Goal: Navigation & Orientation: Go to known website

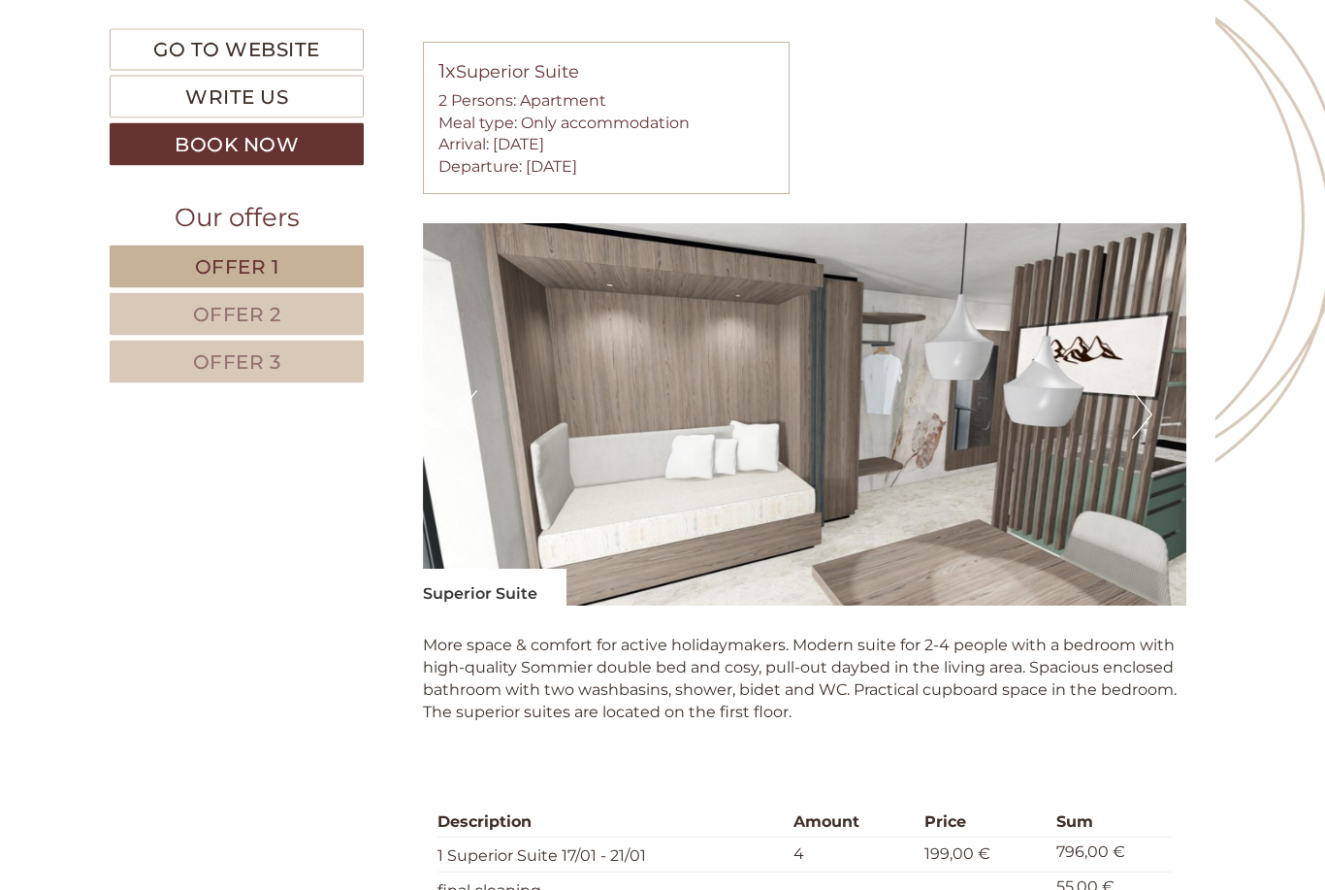
scroll to position [2330, 0]
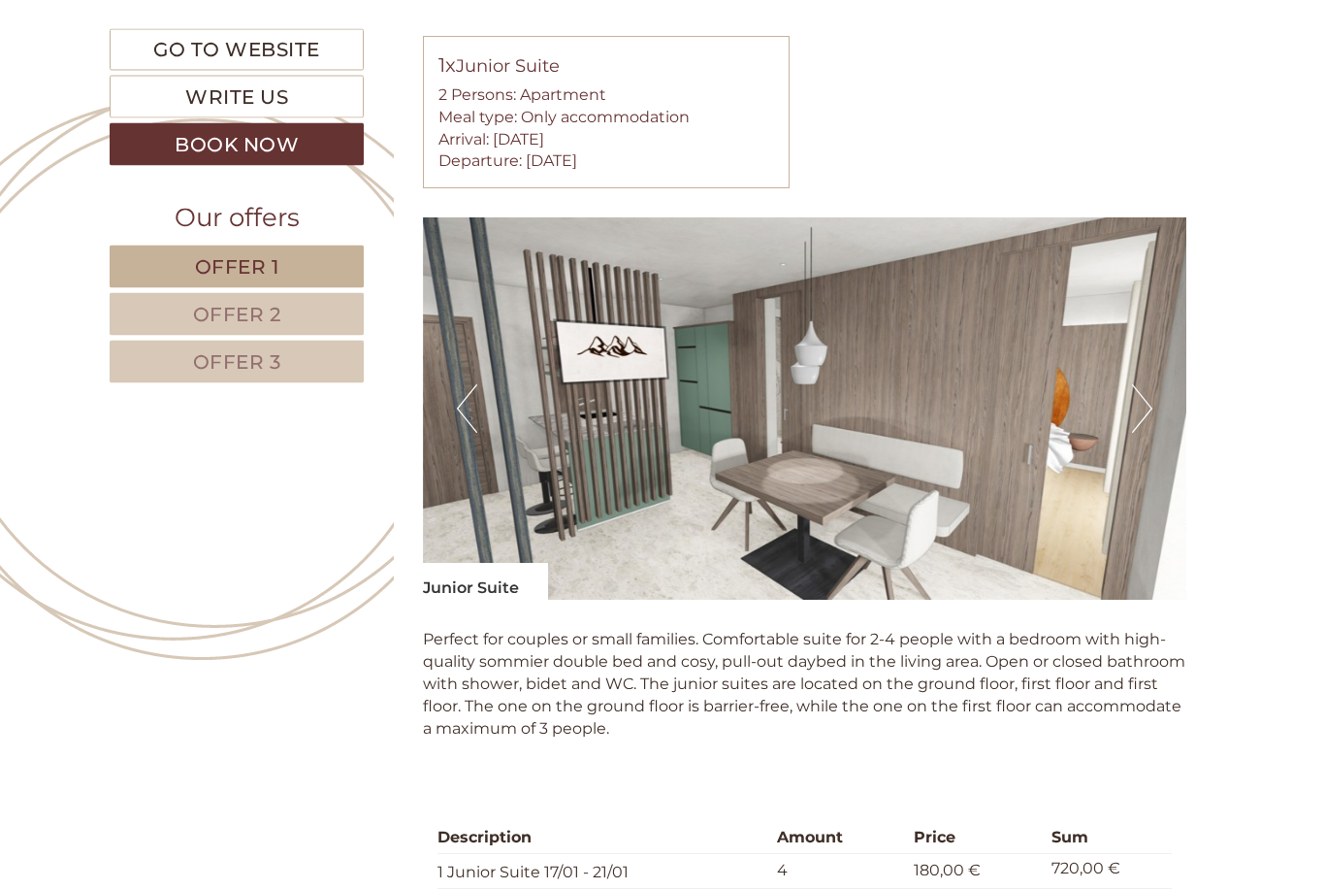
click at [1151, 407] on button "Next" at bounding box center [1142, 409] width 20 height 49
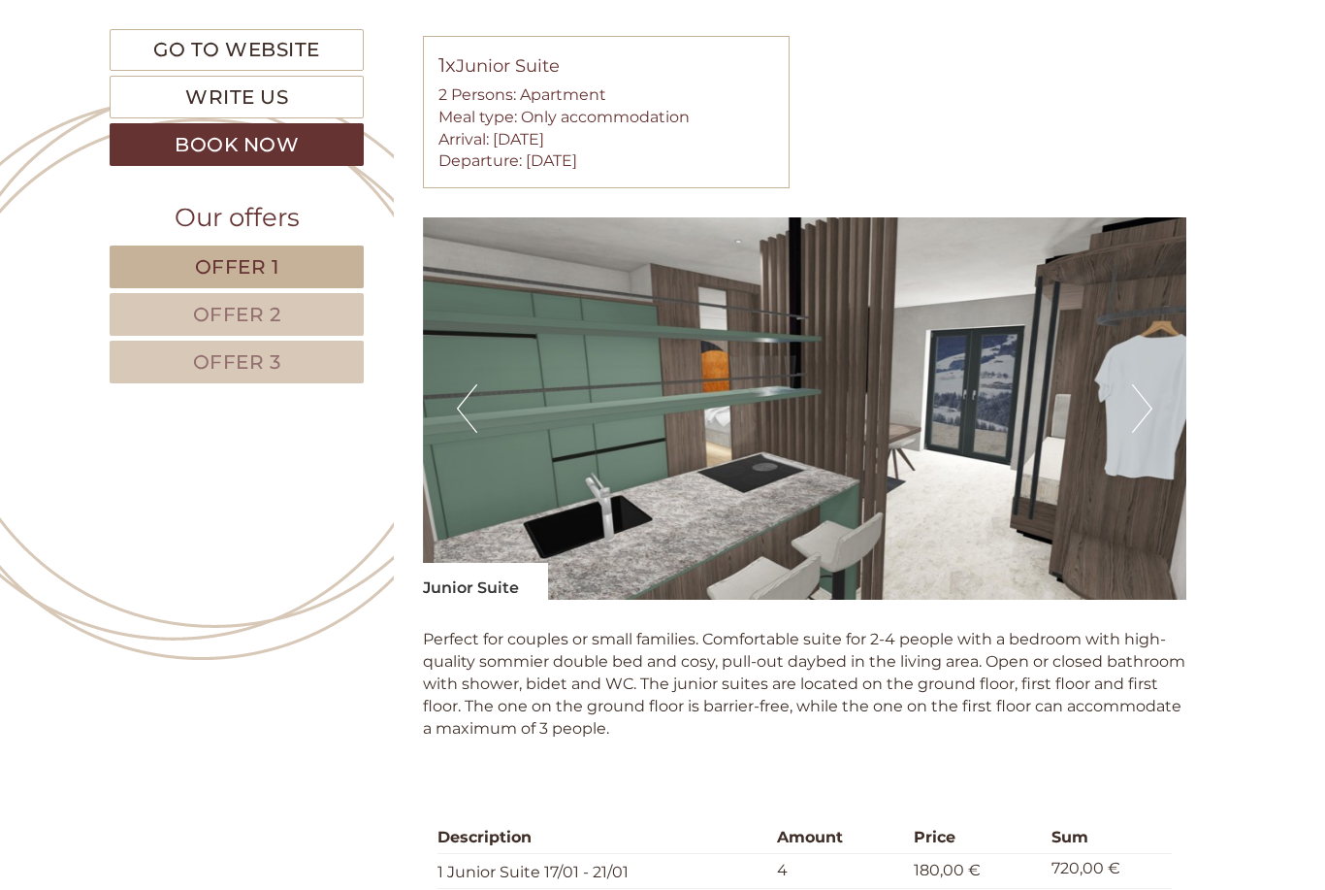
click at [1152, 402] on button "Next" at bounding box center [1142, 408] width 20 height 49
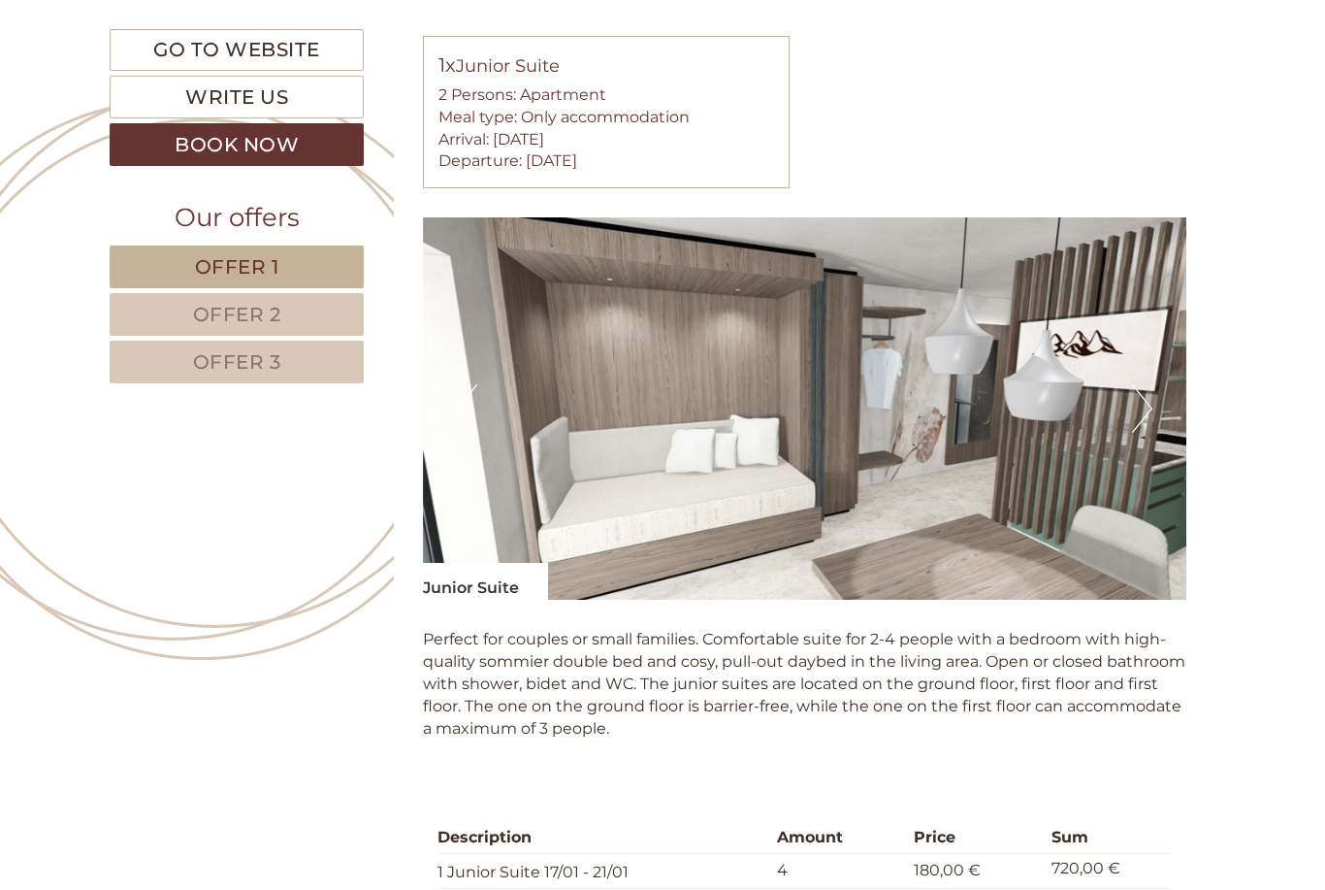
click at [1156, 393] on img at bounding box center [805, 408] width 765 height 382
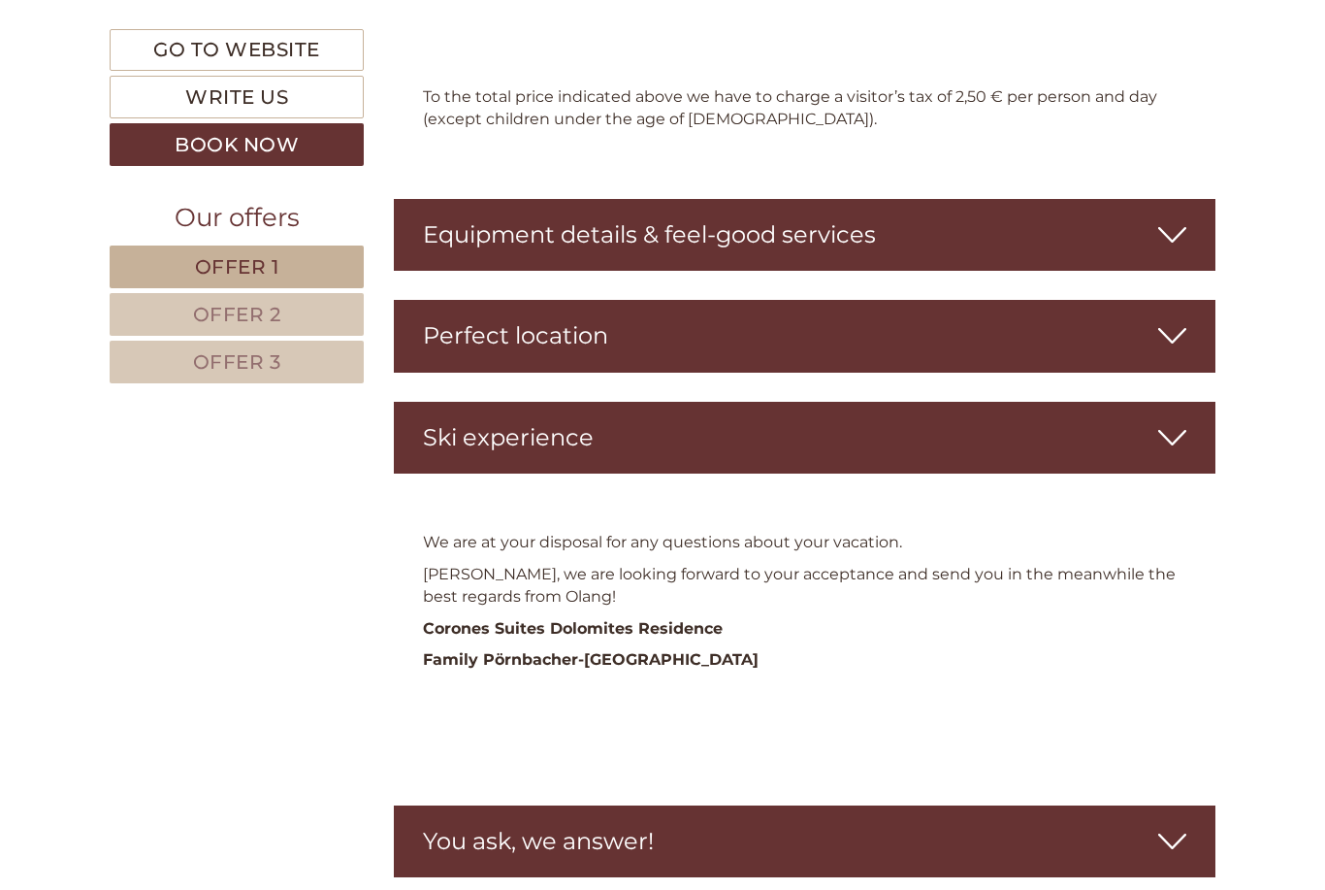
click at [1175, 218] on icon at bounding box center [1172, 234] width 28 height 33
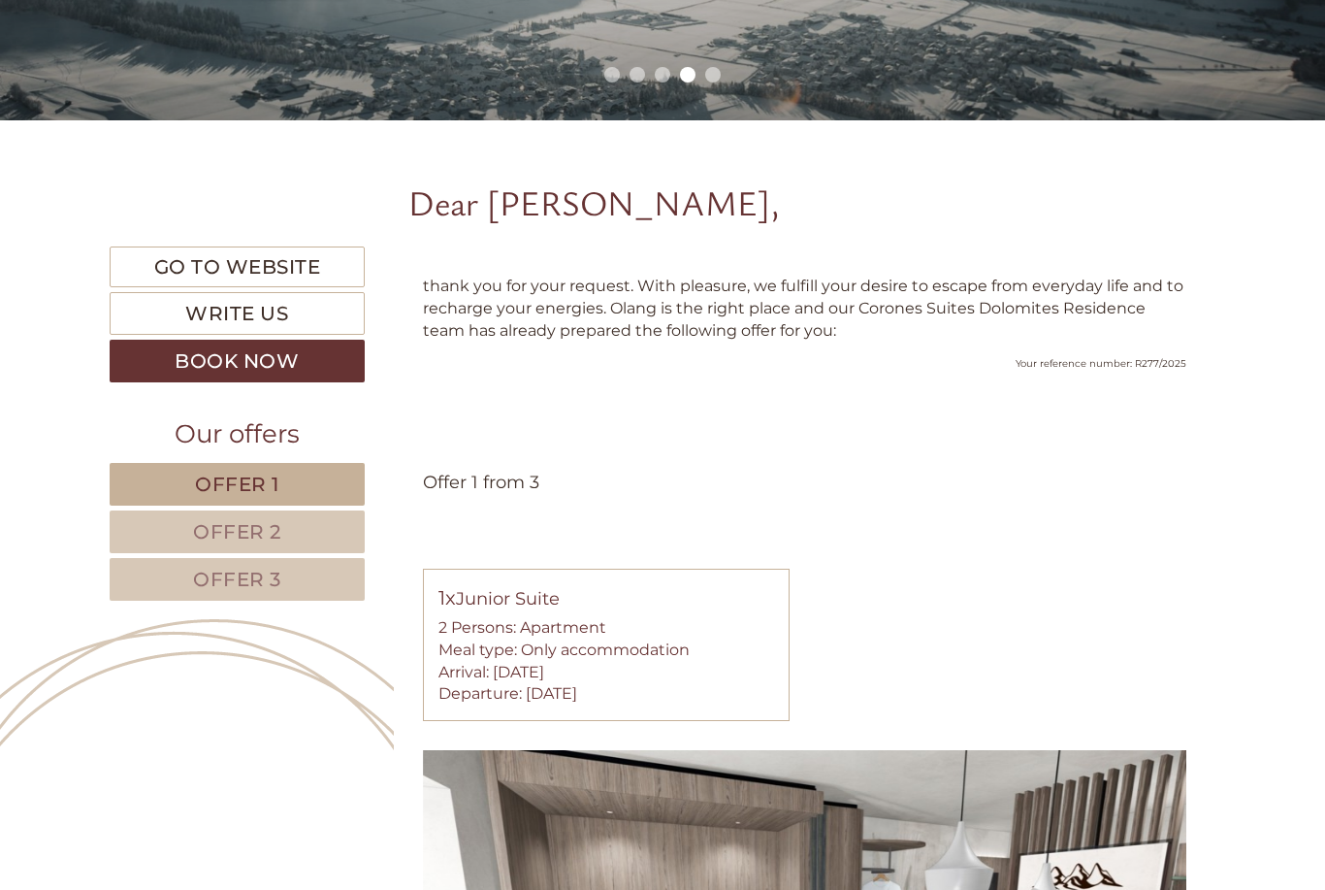
scroll to position [544, 0]
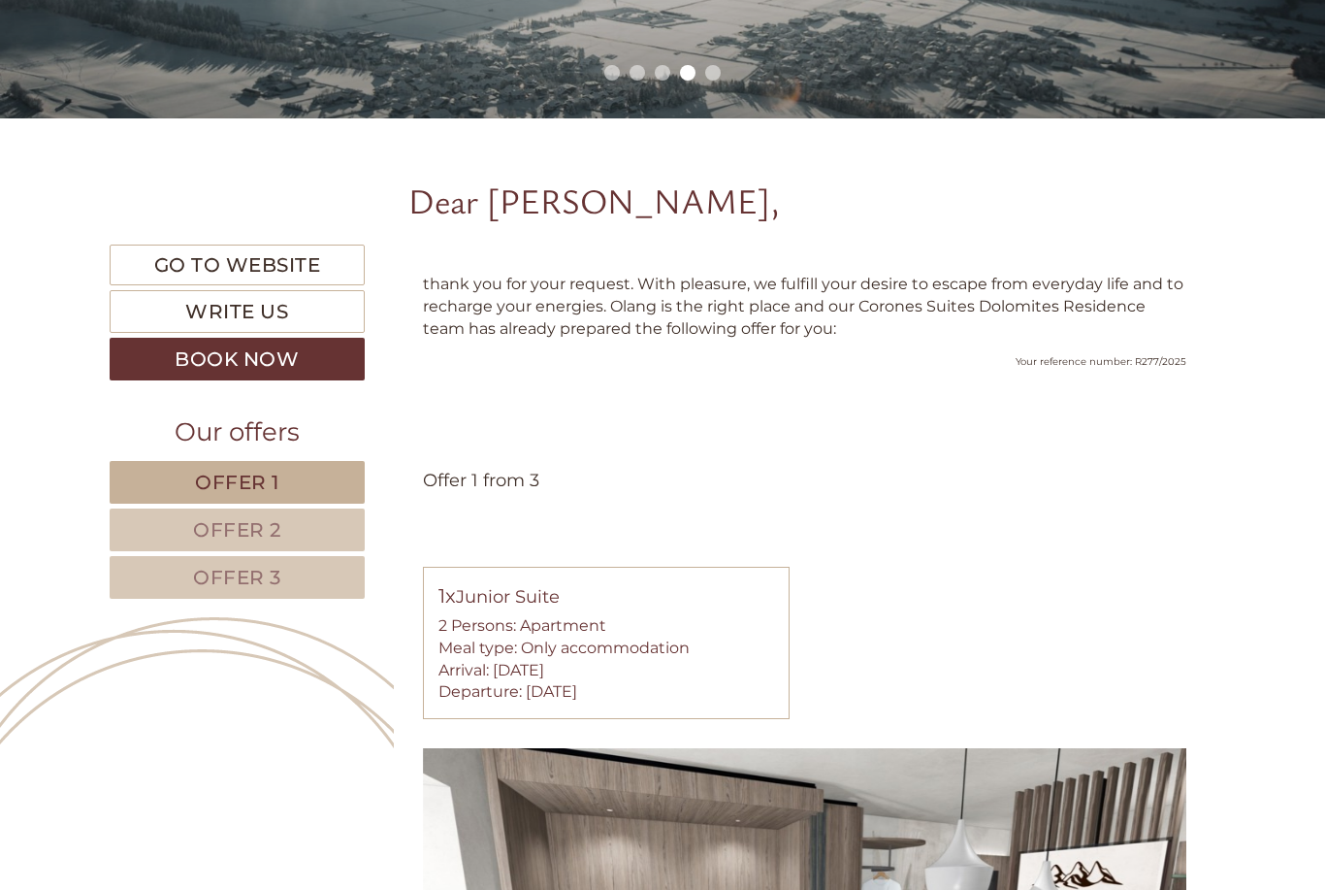
click at [255, 255] on link "Go to website" at bounding box center [237, 265] width 255 height 42
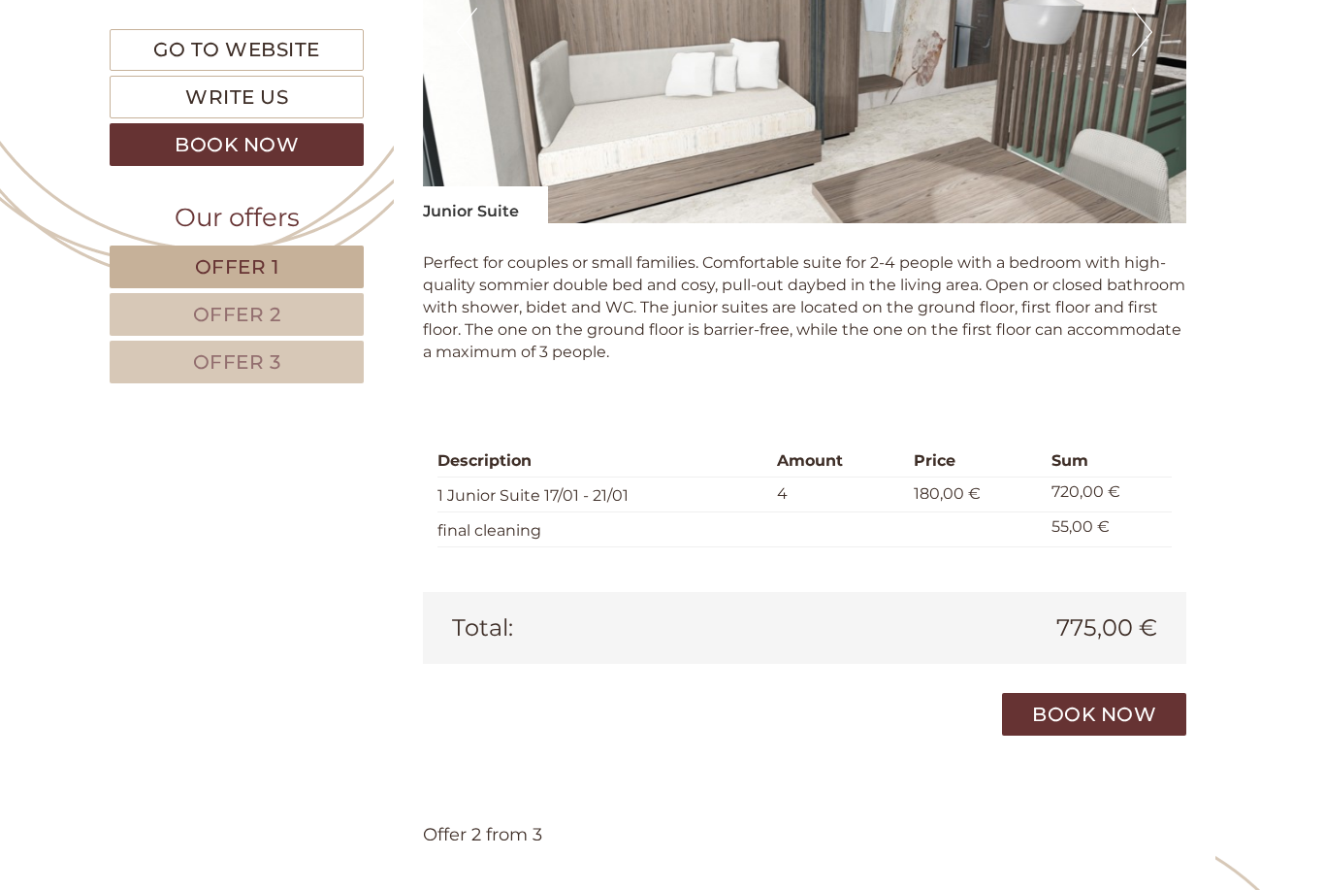
scroll to position [1451, 0]
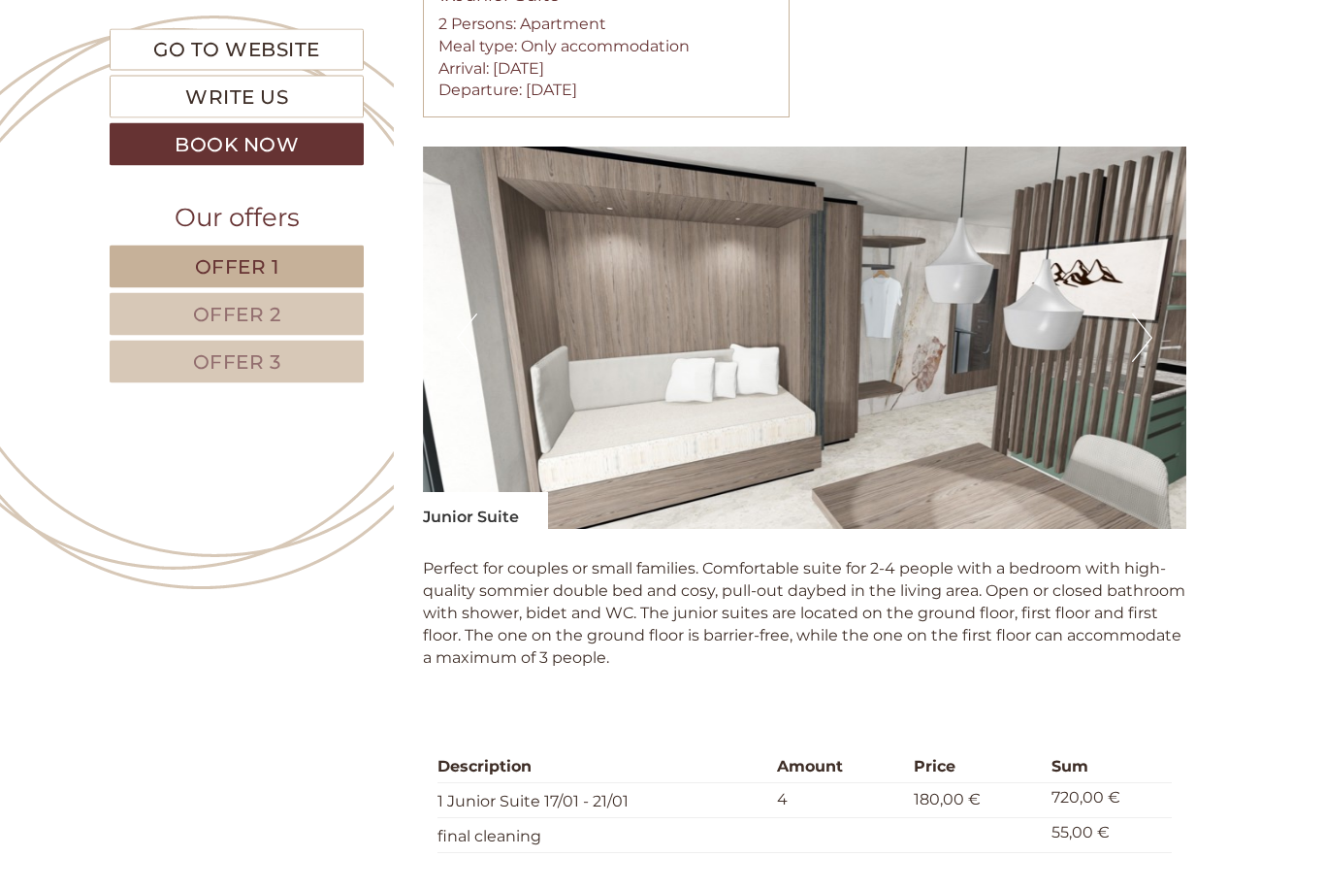
click at [1133, 317] on button "Next" at bounding box center [1142, 338] width 20 height 49
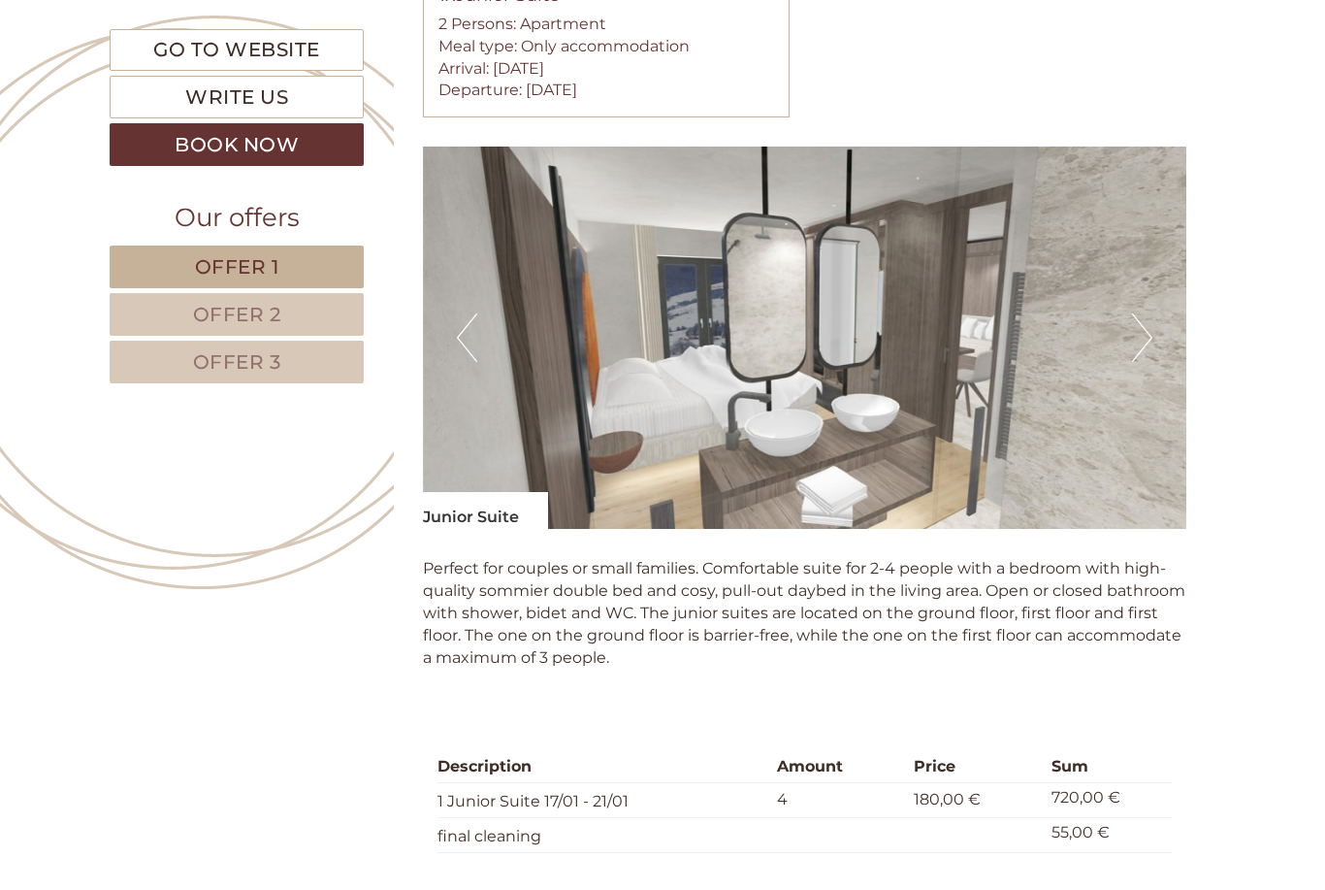
click at [1181, 328] on img at bounding box center [805, 337] width 765 height 382
click at [1158, 336] on img at bounding box center [805, 337] width 765 height 382
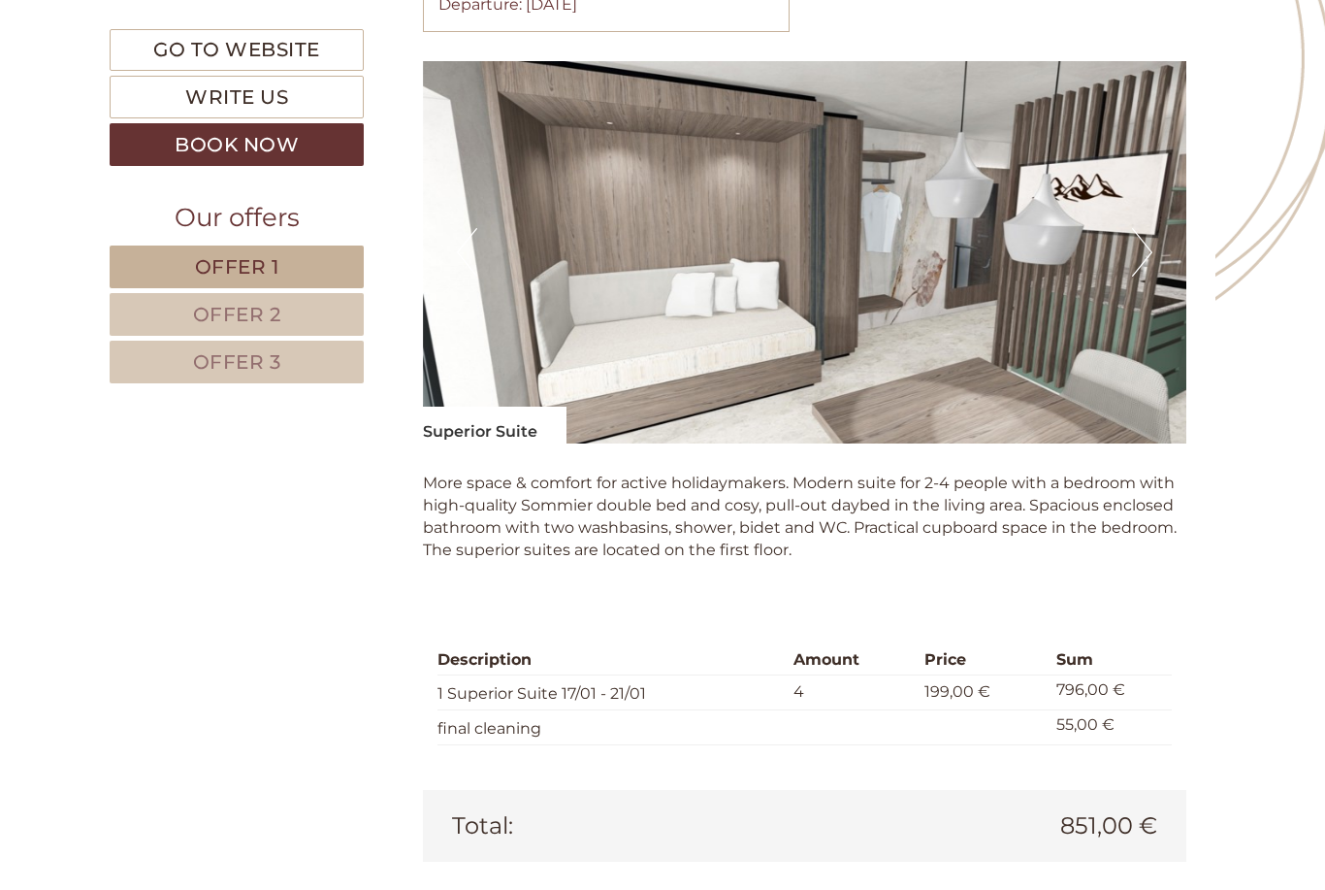
scroll to position [2462, 0]
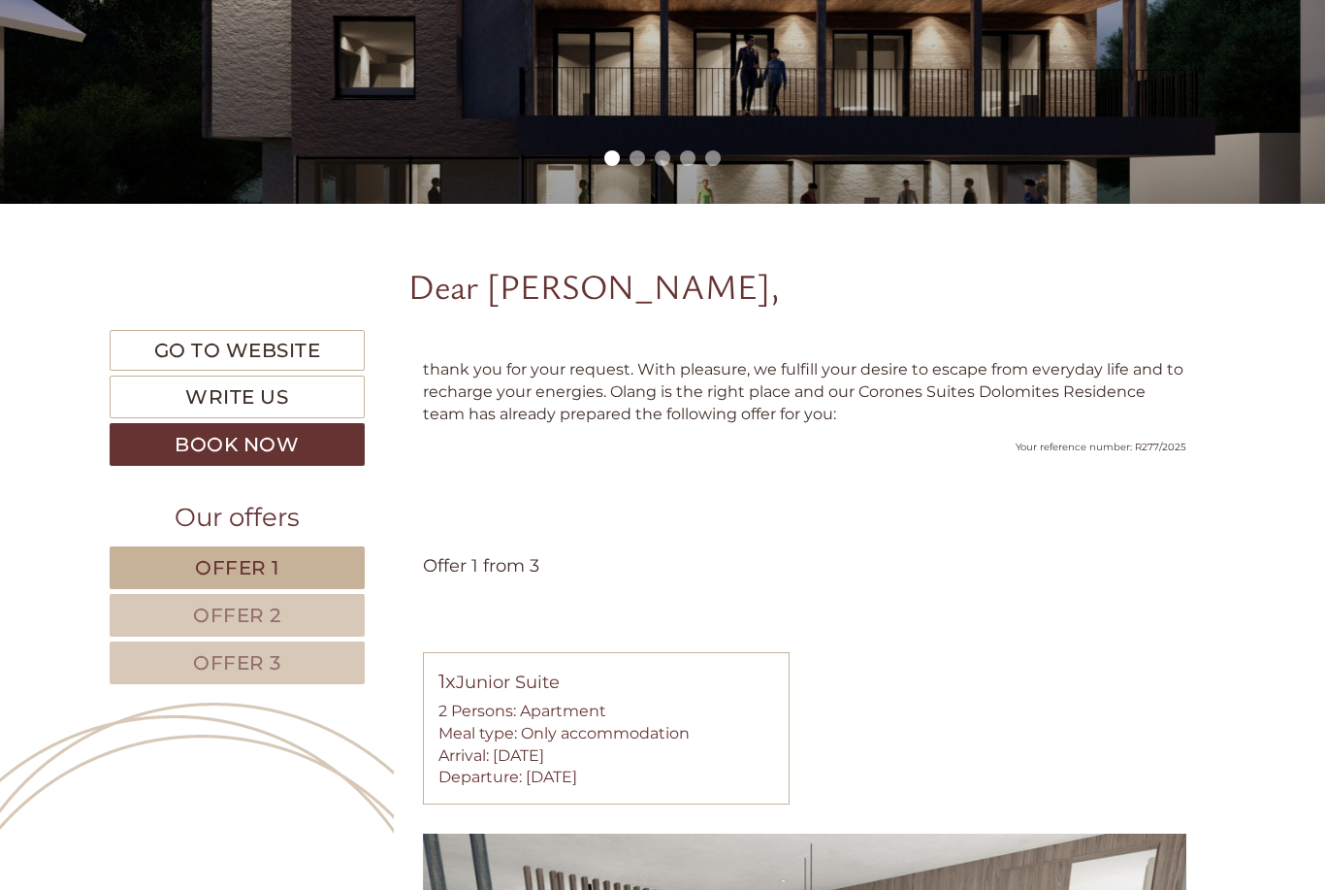
scroll to position [459, 0]
click at [313, 361] on link "Go to website" at bounding box center [237, 351] width 255 height 42
